Goal: Transaction & Acquisition: Purchase product/service

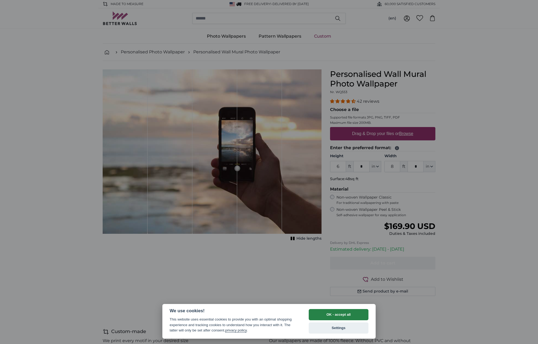
click at [348, 316] on button "OK - accept all" at bounding box center [339, 314] width 60 height 11
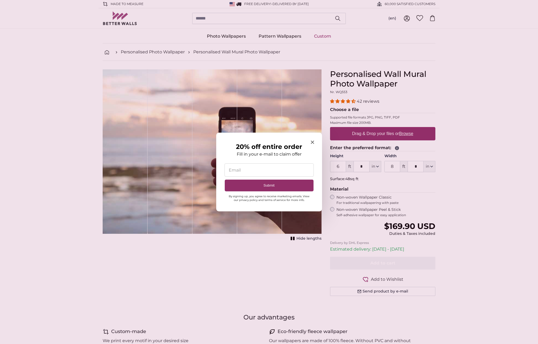
click at [311, 141] on icon "Close modal" at bounding box center [312, 142] width 3 height 3
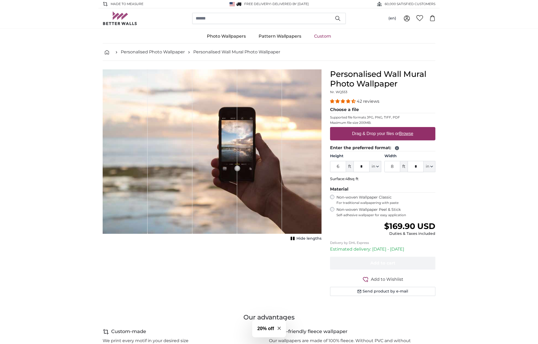
click at [402, 182] on fieldset "Enter the preferred format: Height 6 ft * in Centimeter (cm) Inches (inch) Feet…" at bounding box center [382, 164] width 105 height 39
drag, startPoint x: 341, startPoint y: 166, endPoint x: 331, endPoint y: 166, distance: 9.6
click at [331, 166] on input "6" at bounding box center [338, 166] width 16 height 11
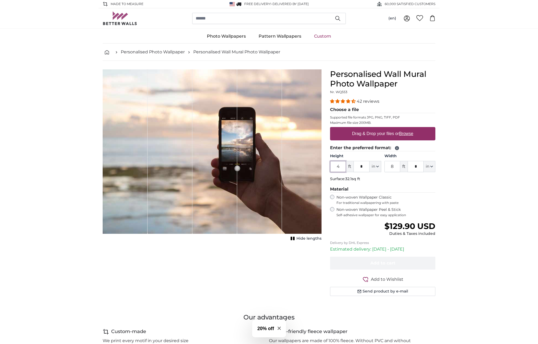
type input "4"
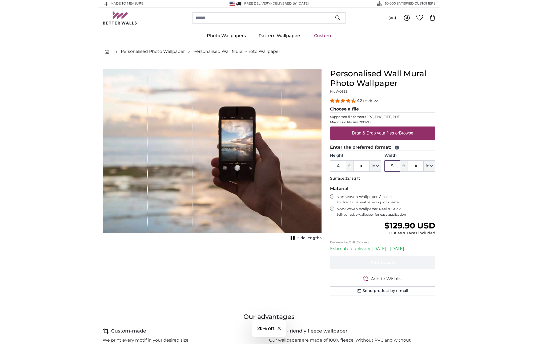
drag, startPoint x: 396, startPoint y: 166, endPoint x: 385, endPoint y: 165, distance: 10.4
click at [385, 165] on input "8" at bounding box center [393, 165] width 16 height 11
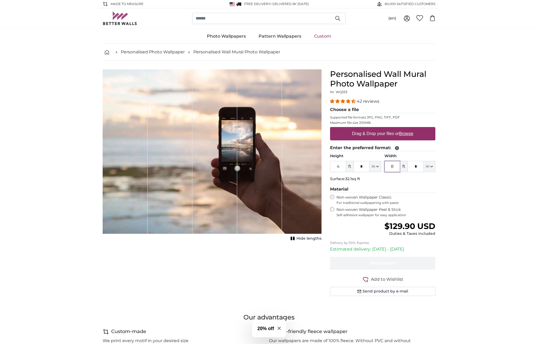
scroll to position [0, 0]
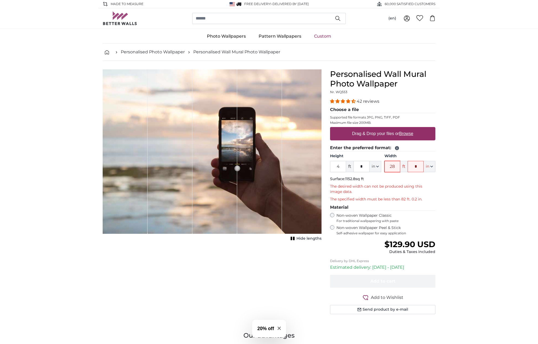
type input "2"
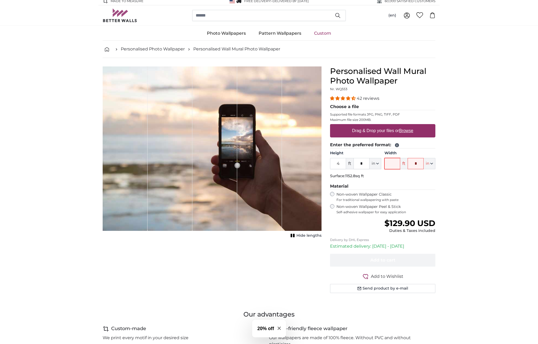
scroll to position [0, 0]
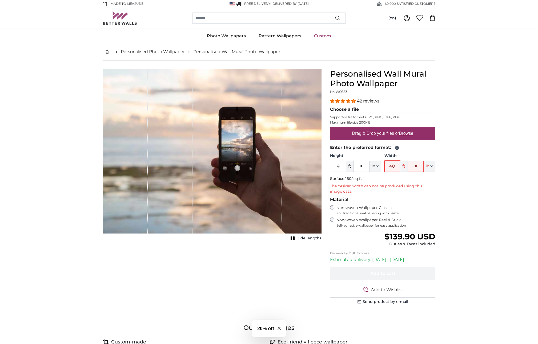
scroll to position [1, 0]
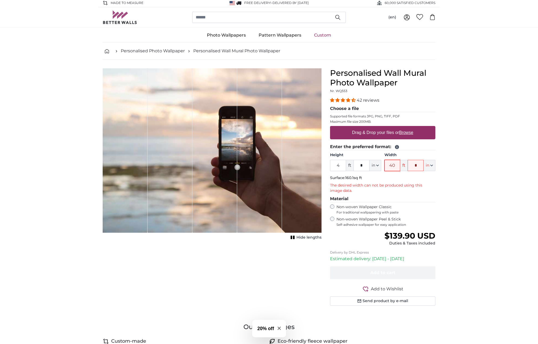
drag, startPoint x: 396, startPoint y: 165, endPoint x: 377, endPoint y: 165, distance: 18.7
click at [377, 165] on div "Height 4 ft * in Centimeter (cm) Inches (inch) Feet (ft. in.) Width 40 ft * in …" at bounding box center [382, 161] width 105 height 19
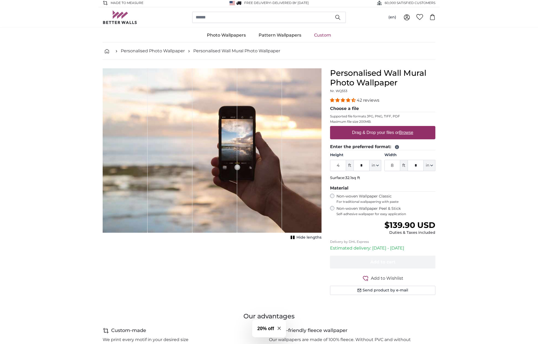
click at [414, 187] on legend "Material" at bounding box center [382, 188] width 105 height 7
click at [394, 164] on input "8" at bounding box center [393, 165] width 16 height 11
type input "16"
click at [436, 181] on div "Personalised Wall Mural Photo Wallpaper Nr. WQ553 42 reviews Choose a file Supp…" at bounding box center [383, 187] width 114 height 239
